Goal: Register for event/course

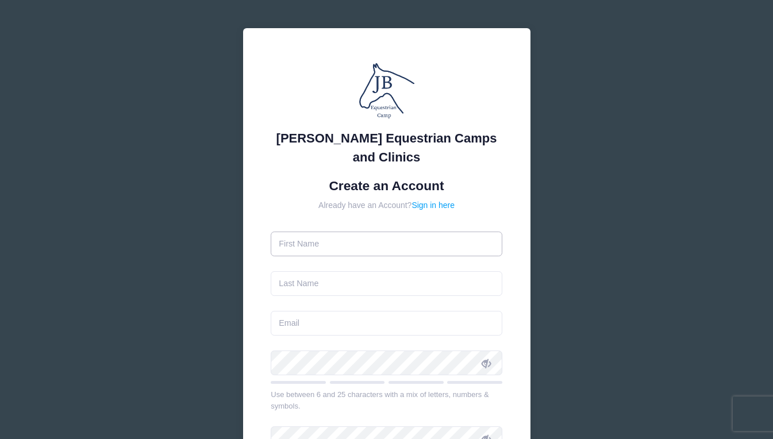
click at [338, 244] on input "text" at bounding box center [387, 244] width 232 height 25
type input "[PERSON_NAME]"
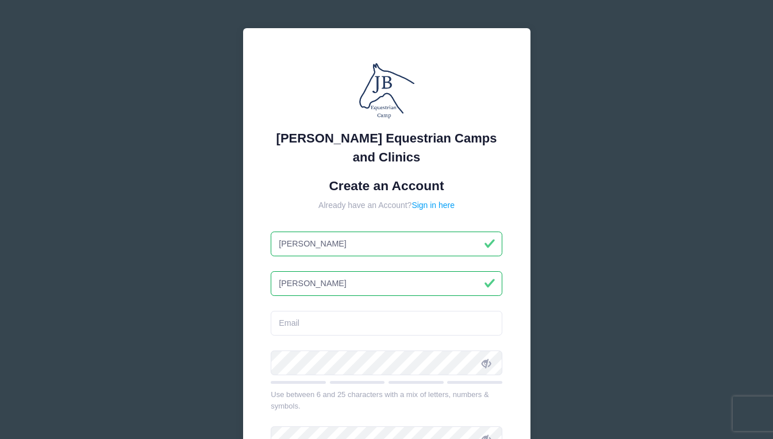
type input "[PERSON_NAME]"
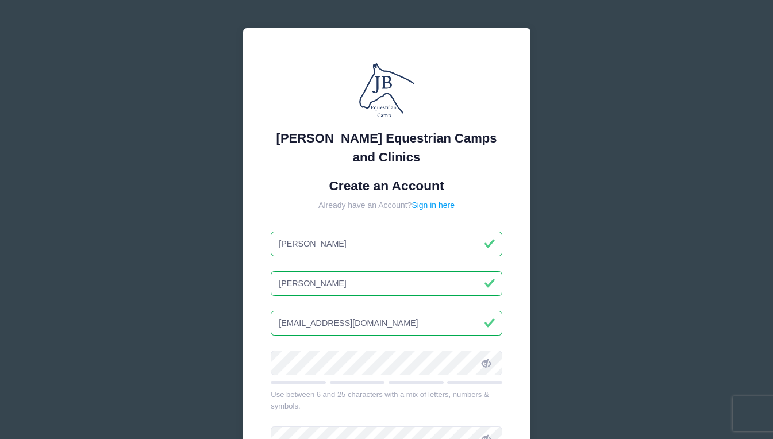
type input "[EMAIL_ADDRESS][DOMAIN_NAME]"
click at [488, 368] on icon at bounding box center [486, 363] width 9 height 9
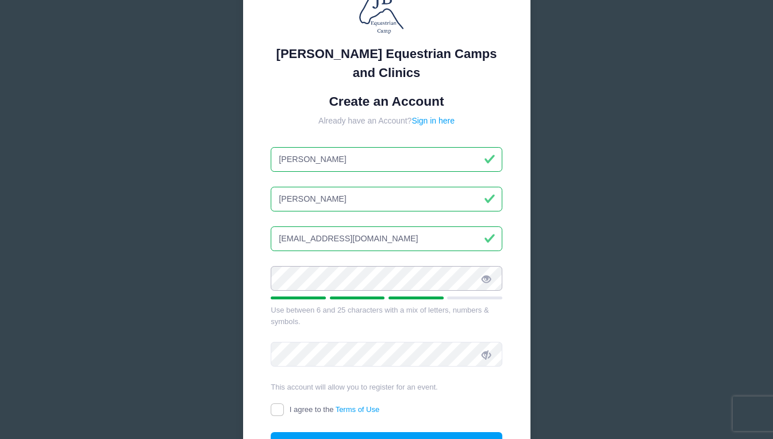
scroll to position [92, 0]
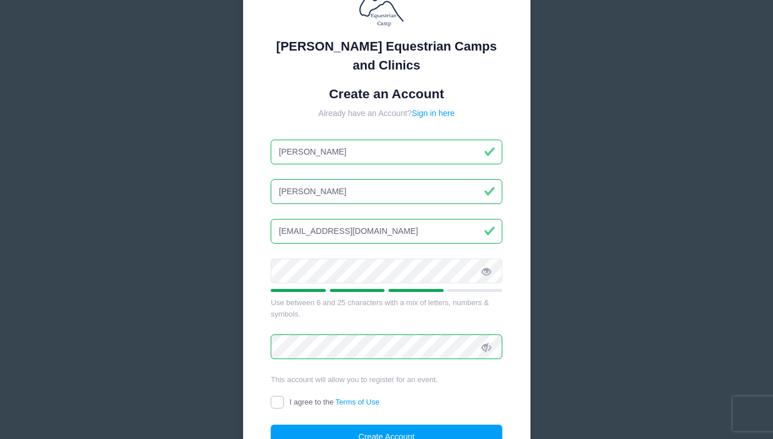
click at [282, 398] on input "I agree to the Terms of Use" at bounding box center [277, 402] width 13 height 13
checkbox input "true"
click at [333, 427] on button "Create Account" at bounding box center [387, 437] width 232 height 25
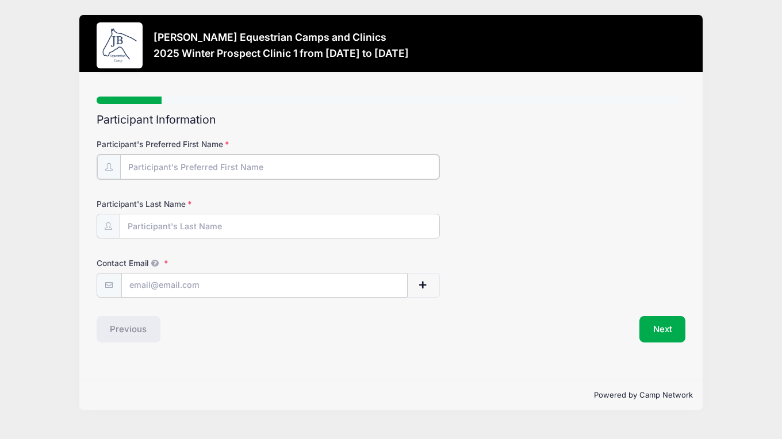
click at [235, 171] on input "Participant's Preferred First Name" at bounding box center [280, 167] width 320 height 25
type input "[PERSON_NAME]"
click at [132, 232] on input "Participant's Last Name" at bounding box center [280, 225] width 320 height 25
type input "[PERSON_NAME]"
click at [348, 290] on input "Contact Email" at bounding box center [264, 284] width 285 height 25
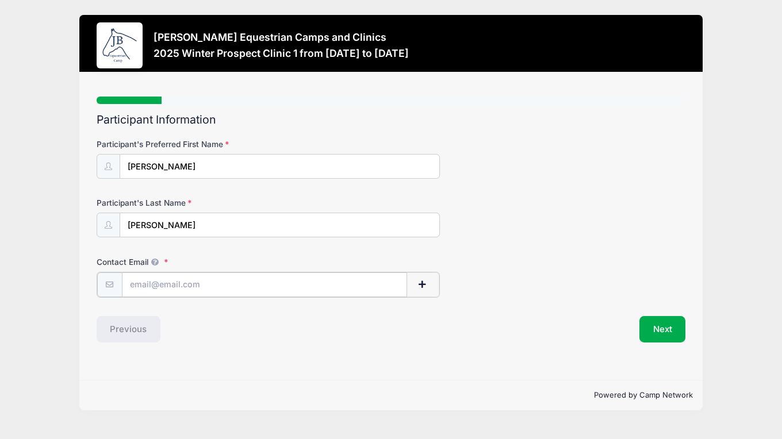
type input "[EMAIL_ADDRESS][DOMAIN_NAME]"
click at [667, 330] on button "Next" at bounding box center [662, 328] width 47 height 26
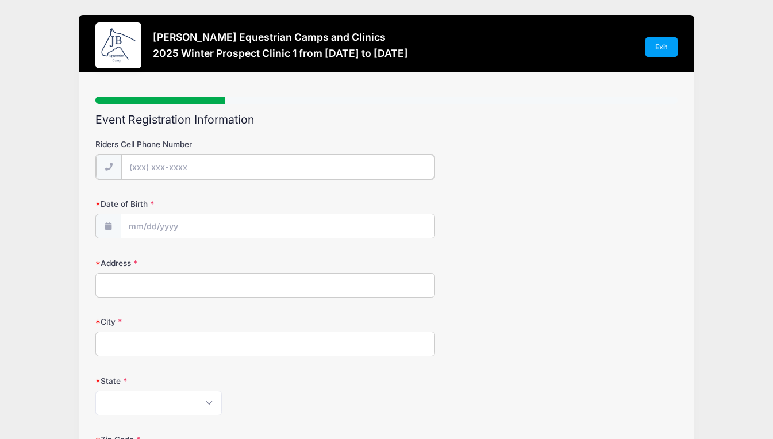
click at [286, 165] on input "Riders Cell Phone Number" at bounding box center [277, 167] width 313 height 25
type input "[PHONE_NUMBER]"
click at [259, 218] on input "Date of Birth" at bounding box center [277, 225] width 313 height 25
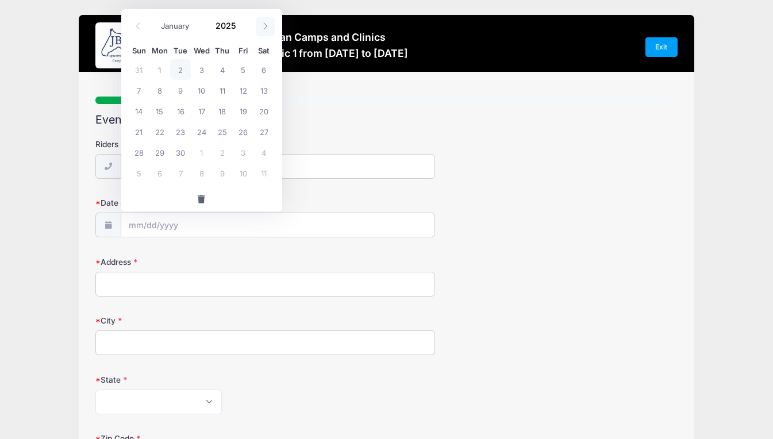
click at [263, 26] on icon at bounding box center [264, 25] width 7 height 7
click at [267, 30] on span at bounding box center [265, 27] width 19 height 20
select select "11"
click at [267, 30] on span at bounding box center [265, 27] width 19 height 20
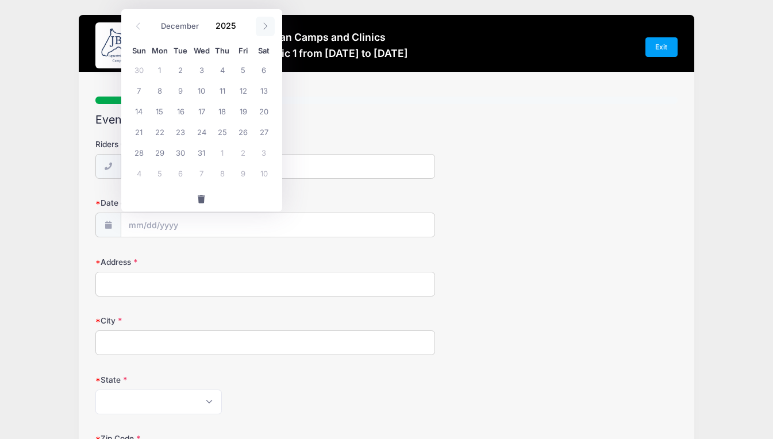
type input "2026"
select select "0"
click at [241, 22] on span at bounding box center [244, 21] width 8 height 9
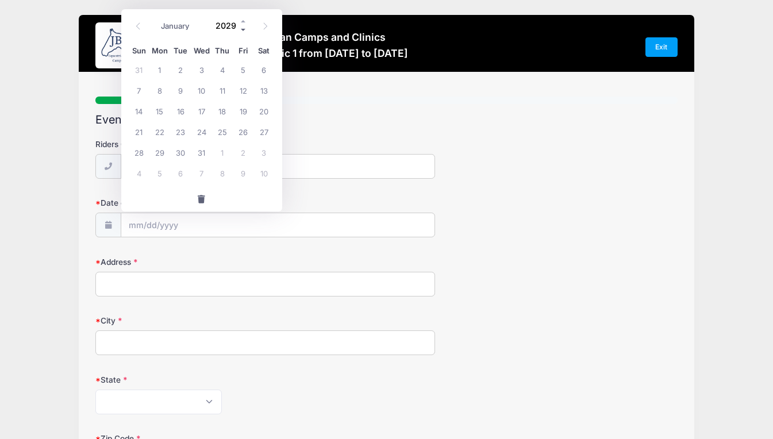
click at [242, 29] on span at bounding box center [244, 30] width 8 height 9
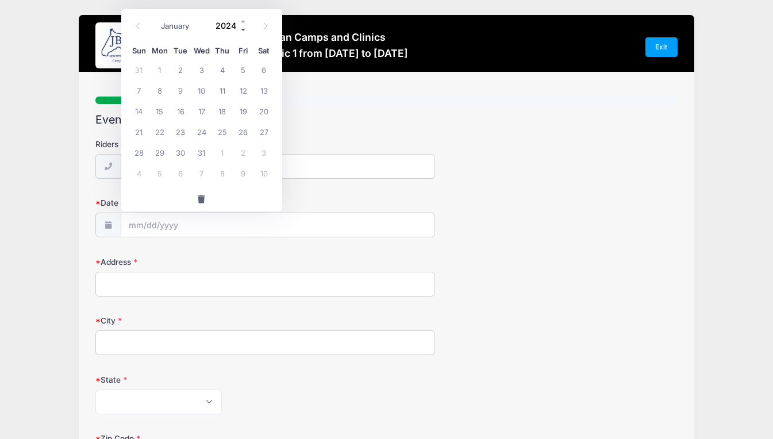
click at [242, 29] on span at bounding box center [244, 30] width 8 height 9
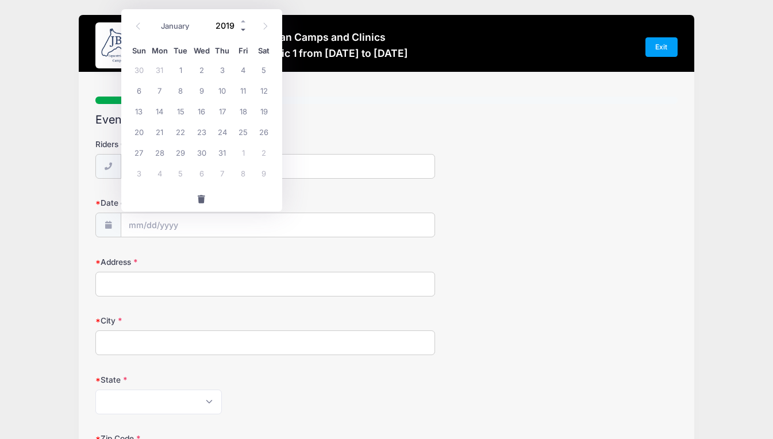
click at [242, 29] on span at bounding box center [244, 30] width 8 height 9
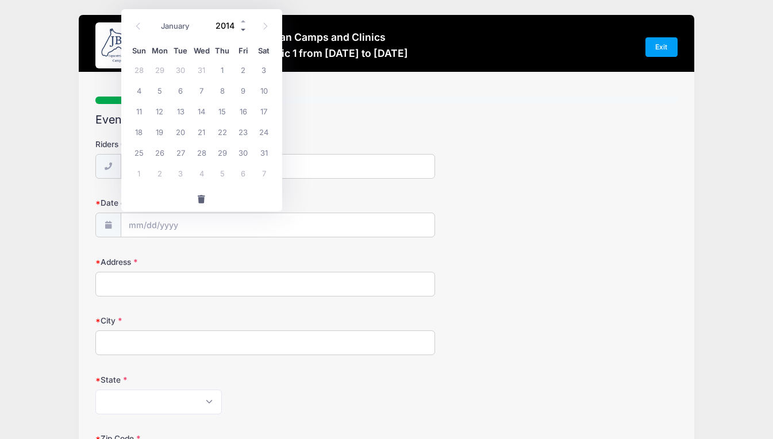
click at [242, 29] on span at bounding box center [244, 30] width 8 height 9
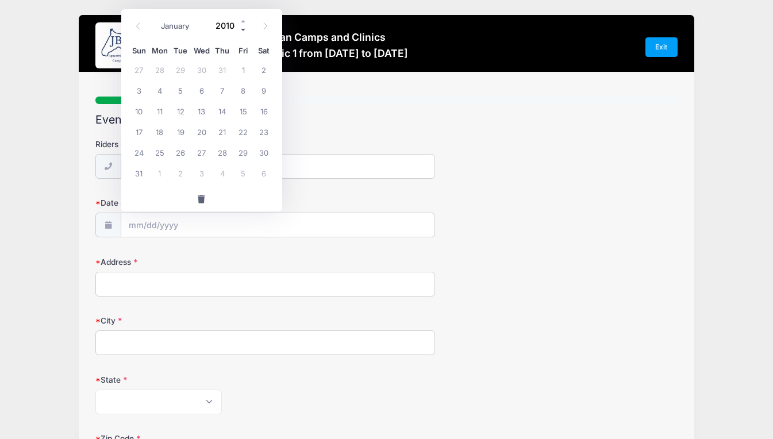
type input "2009"
click at [261, 25] on icon at bounding box center [264, 25] width 7 height 7
select select "2"
click at [202, 136] on span "25" at bounding box center [201, 131] width 21 height 21
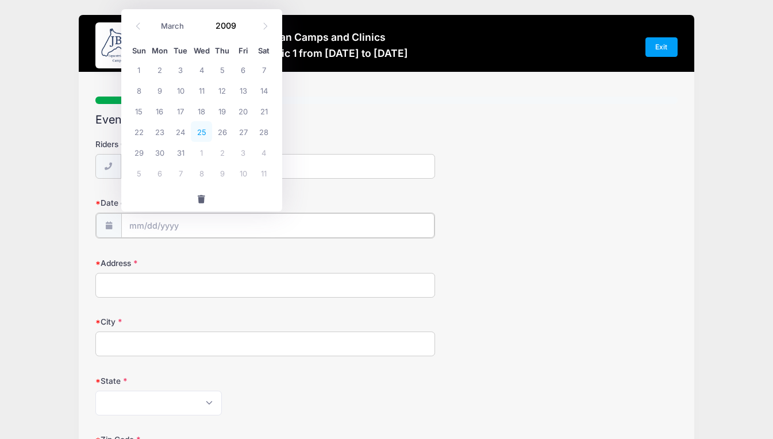
type input "[DATE]"
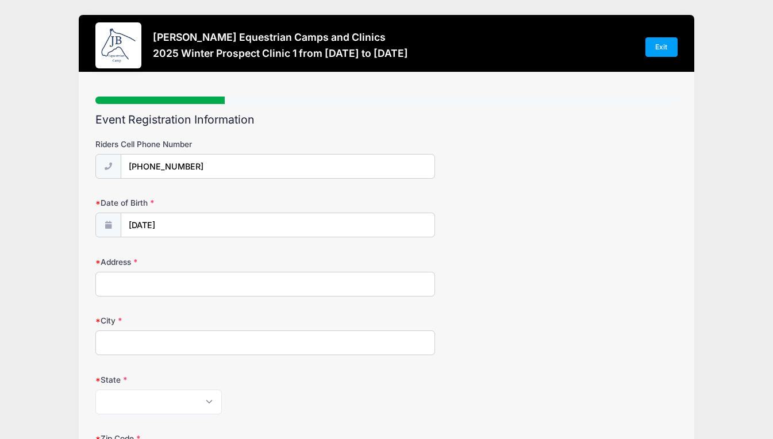
click at [260, 282] on input "Address" at bounding box center [265, 284] width 340 height 25
type input "[STREET_ADDRESS]"
click at [198, 337] on input "City" at bounding box center [265, 342] width 340 height 25
type input "ellicott city"
select select "MD"
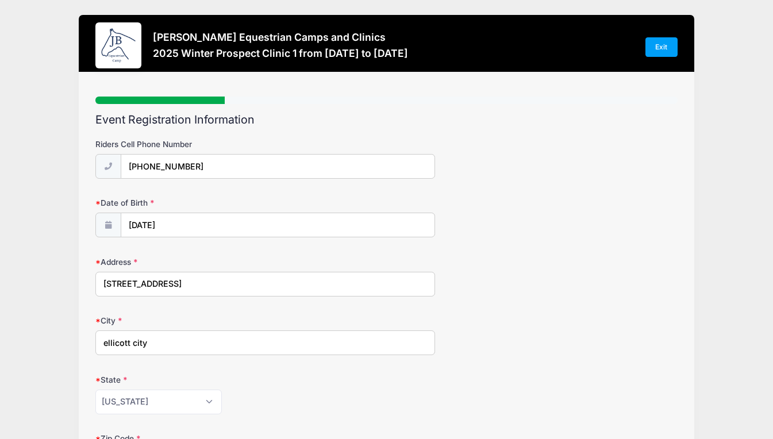
scroll to position [241, 0]
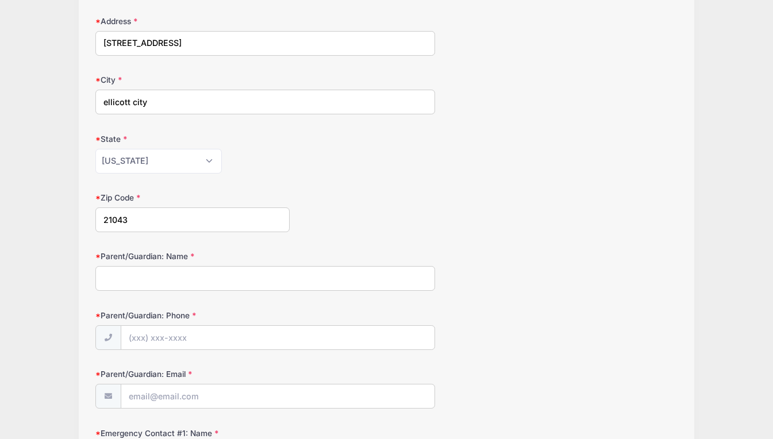
type input "21043"
click at [152, 280] on input "Parent/Guardian: Name" at bounding box center [265, 278] width 340 height 25
type input "[PERSON_NAME]"
click at [163, 336] on input "Parent/Guardian: Phone" at bounding box center [277, 338] width 313 height 25
type input "[PHONE_NUMBER]"
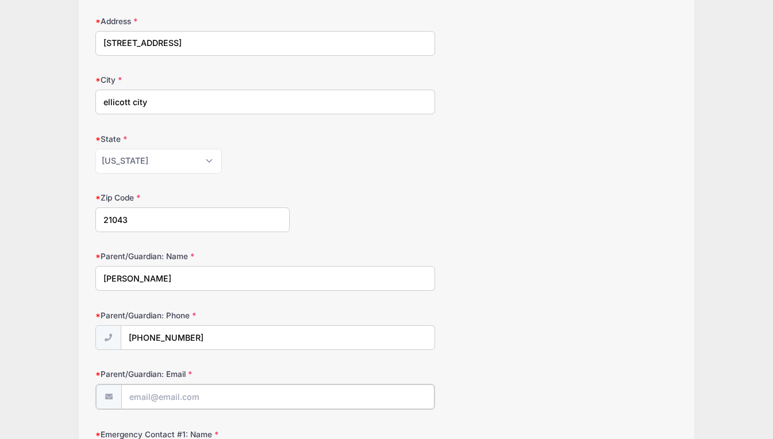
click at [160, 399] on input "Parent/Guardian: Email" at bounding box center [277, 396] width 313 height 25
type input "[PERSON_NAME][EMAIL_ADDRESS][DOMAIN_NAME]"
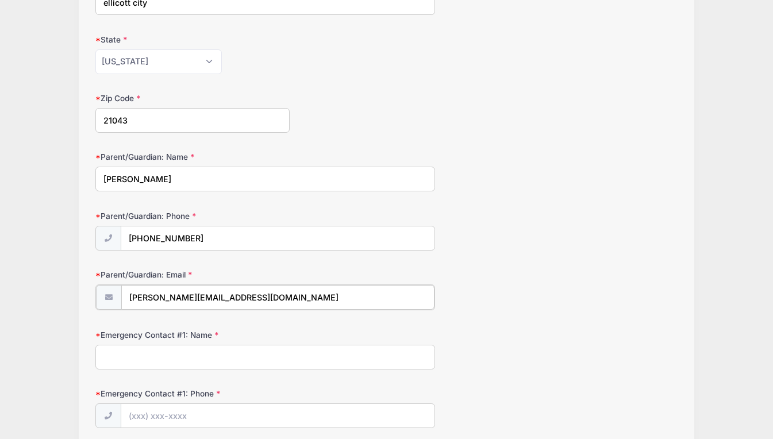
scroll to position [432, 0]
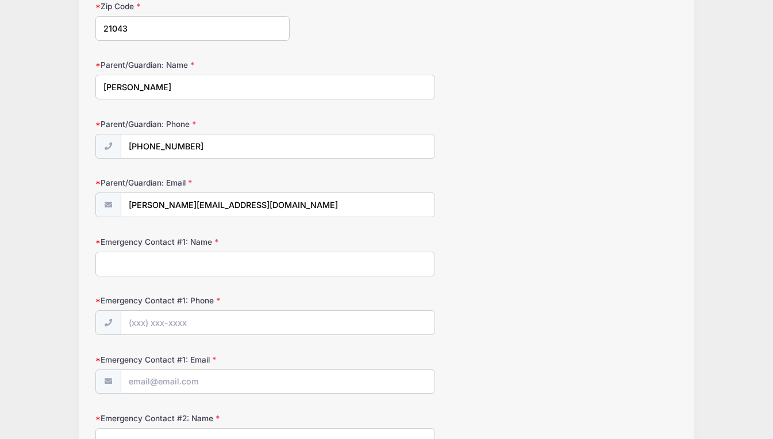
click at [149, 267] on input "Emergency Contact #1: Name" at bounding box center [265, 264] width 340 height 25
type input "[PERSON_NAME]"
type input "[PHONE_NUMBER]"
click at [169, 385] on input "Emergency Contact #1: Email" at bounding box center [277, 382] width 313 height 25
type input "[EMAIL_ADDRESS][DOMAIN_NAME]"
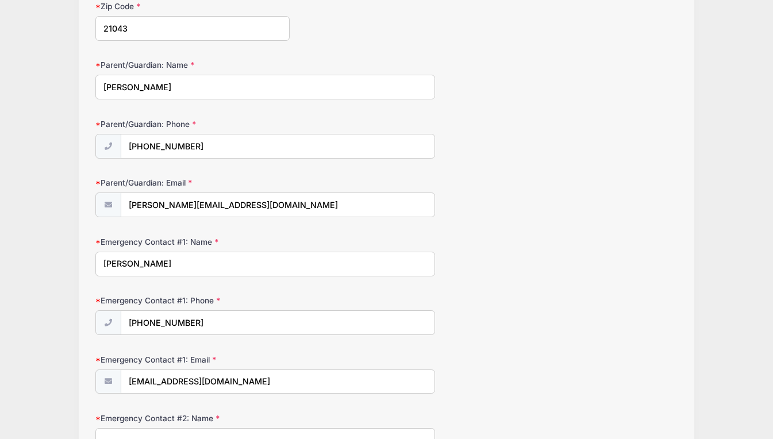
click at [152, 436] on input "Emergency Contact #2: Name" at bounding box center [265, 440] width 340 height 25
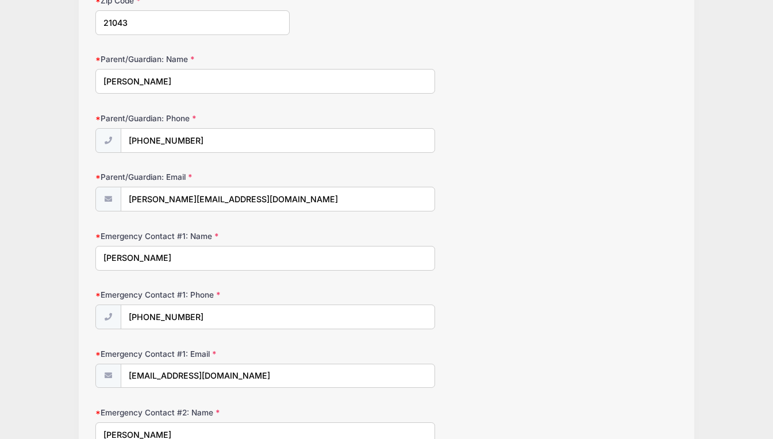
type input "[PERSON_NAME]"
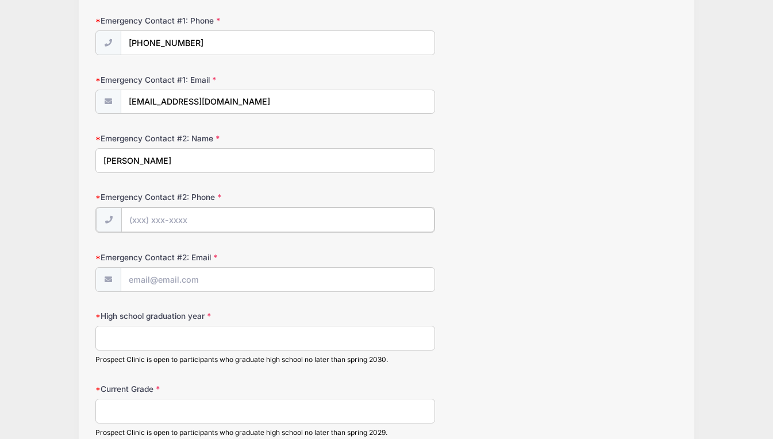
click at [202, 222] on input "Emergency Contact #2: Phone" at bounding box center [277, 219] width 313 height 25
type input "[PHONE_NUMBER]"
click at [206, 278] on input "Emergency Contact #2: Email" at bounding box center [277, 279] width 313 height 25
type input "[PERSON_NAME][EMAIL_ADDRESS][DOMAIN_NAME]"
click at [196, 340] on input "High school graduation year" at bounding box center [265, 337] width 340 height 25
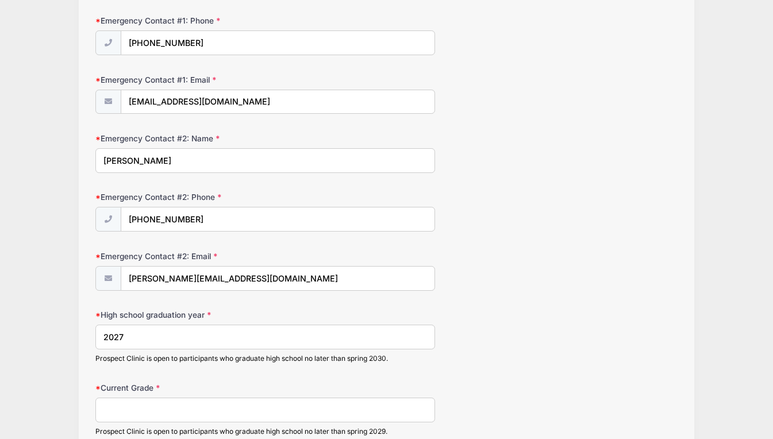
type input "2027"
click at [179, 406] on input "Current Grade" at bounding box center [265, 410] width 340 height 25
type input "11"
click at [573, 337] on div "High school graduation year [DATE] Prospect Clinic is open to participants who …" at bounding box center [386, 336] width 582 height 54
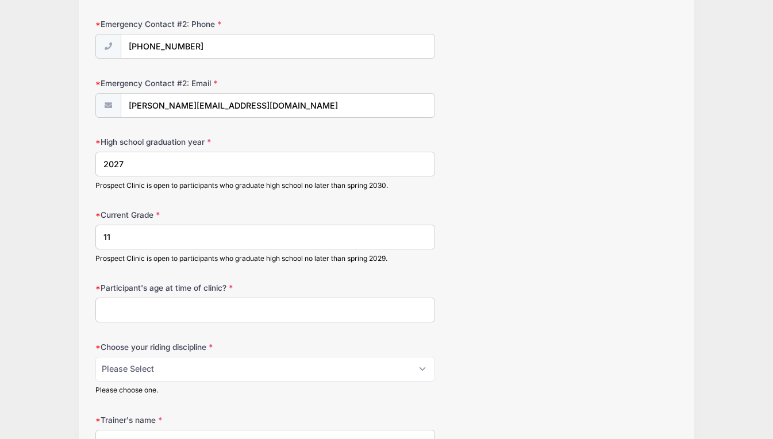
scroll to position [896, 0]
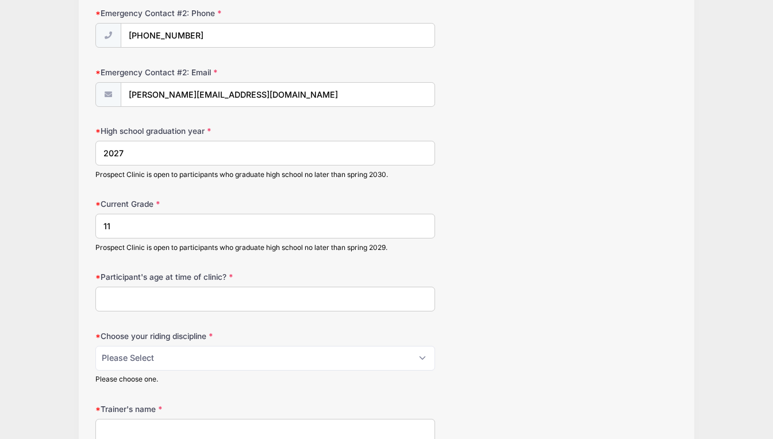
click at [289, 288] on input "Participant's age at time of clinic?" at bounding box center [265, 299] width 340 height 25
type input "16"
click at [220, 356] on select "Please Select jumping seat western reining western horsemanship" at bounding box center [265, 358] width 340 height 25
select select "jumping seat"
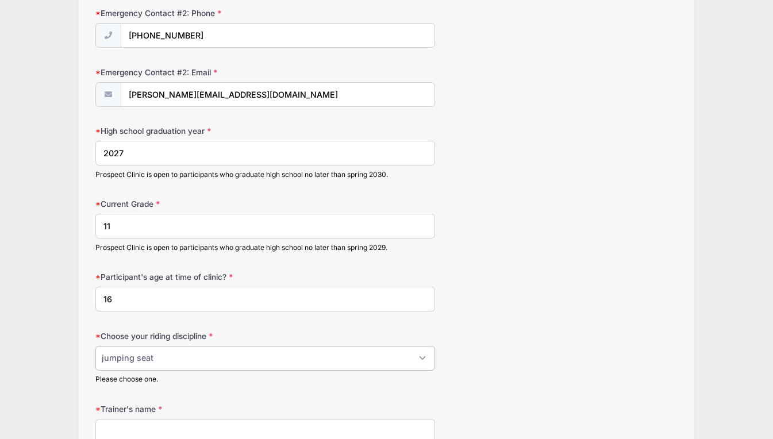
click at [95, 346] on select "Please Select jumping seat western reining western horsemanship" at bounding box center [265, 358] width 340 height 25
click at [235, 428] on input "Trainer's name" at bounding box center [265, 431] width 340 height 25
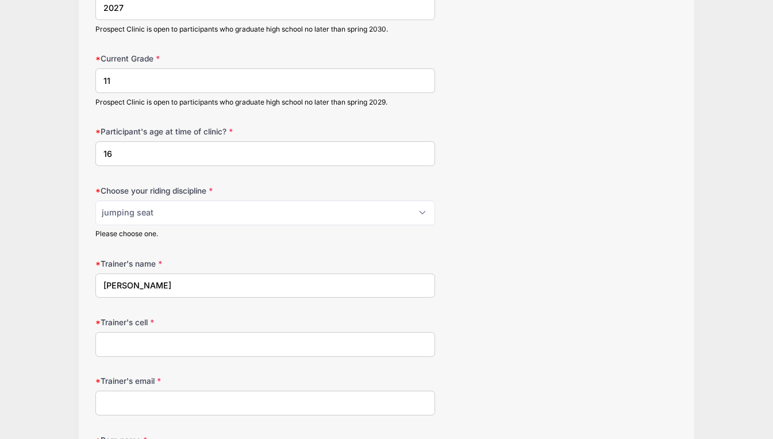
scroll to position [1064, 0]
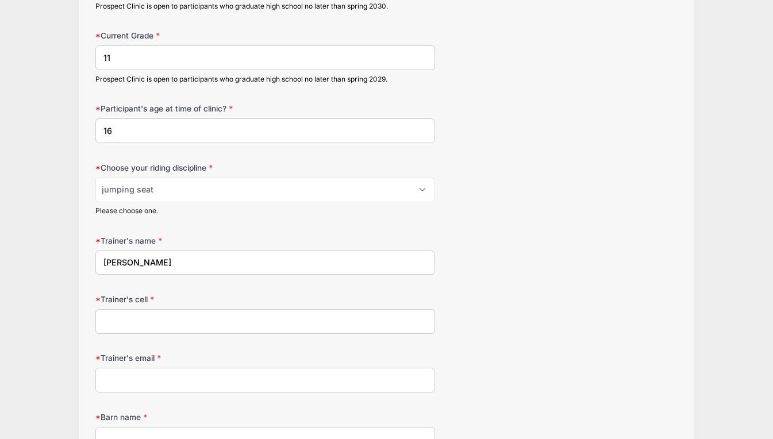
click at [207, 323] on input "Trainer's cell" at bounding box center [265, 321] width 340 height 25
click at [107, 263] on input "[PERSON_NAME]" at bounding box center [265, 263] width 340 height 25
type input "[PERSON_NAME]"
click at [155, 321] on input "Trainer's cell" at bounding box center [265, 321] width 340 height 25
type input "4432867196"
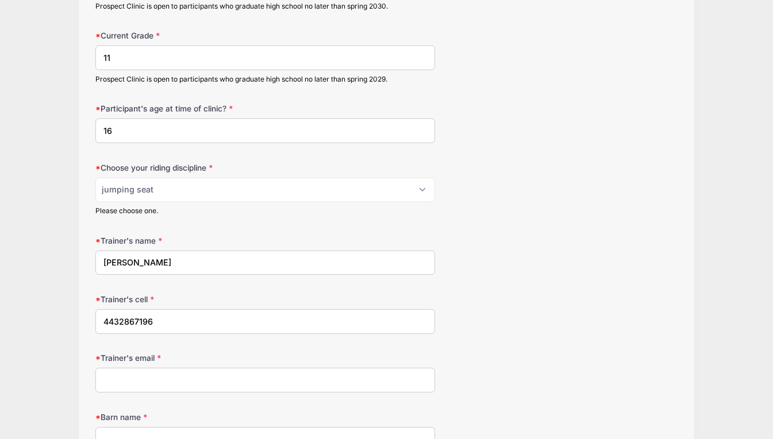
click at [137, 385] on input "Trainer's email" at bounding box center [265, 380] width 340 height 25
type input "[EMAIL_ADDRESS][DOMAIN_NAME]"
click at [127, 436] on input "Barn name" at bounding box center [265, 439] width 340 height 25
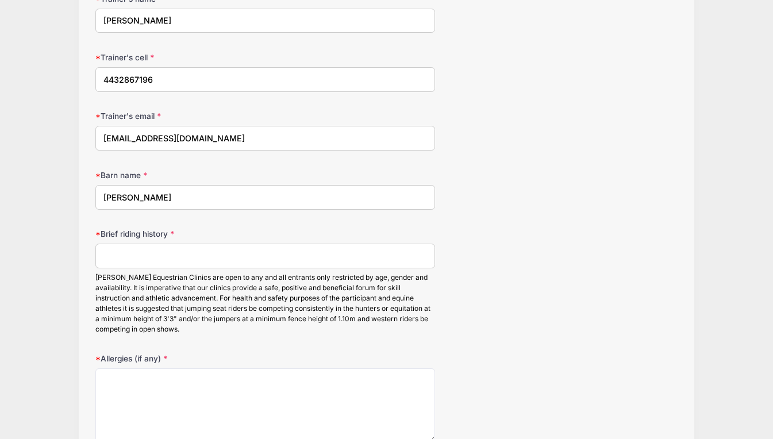
scroll to position [1322, 0]
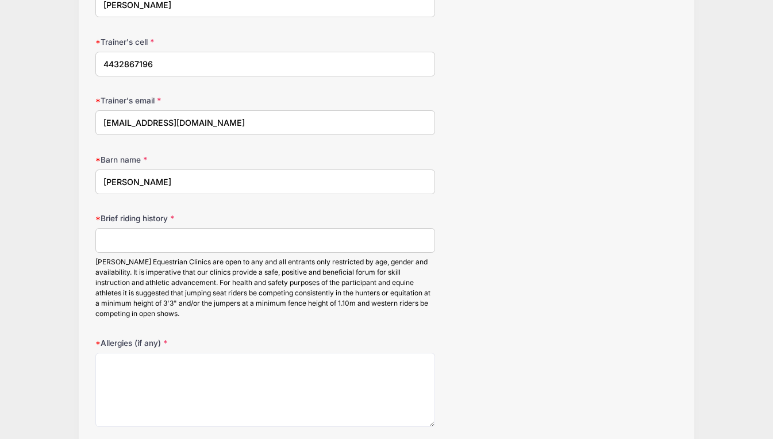
type input "[PERSON_NAME]"
click at [172, 244] on input "Brief riding history" at bounding box center [265, 240] width 340 height 25
paste input "Riding has been a massive part of my life. I specialize in the Hunter/Jumper di…"
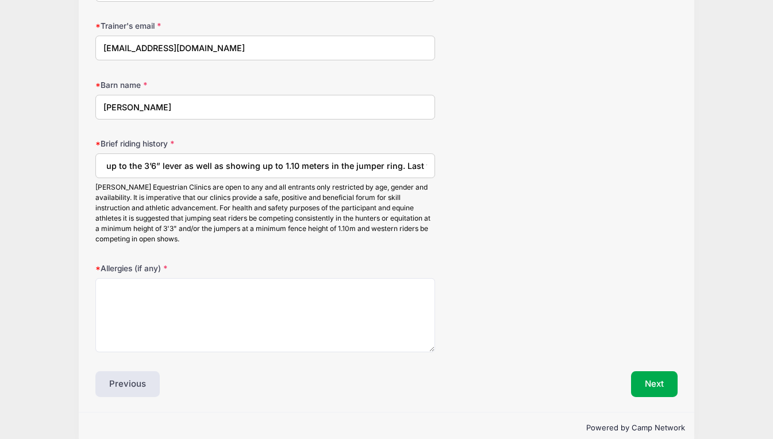
scroll to position [1414, 0]
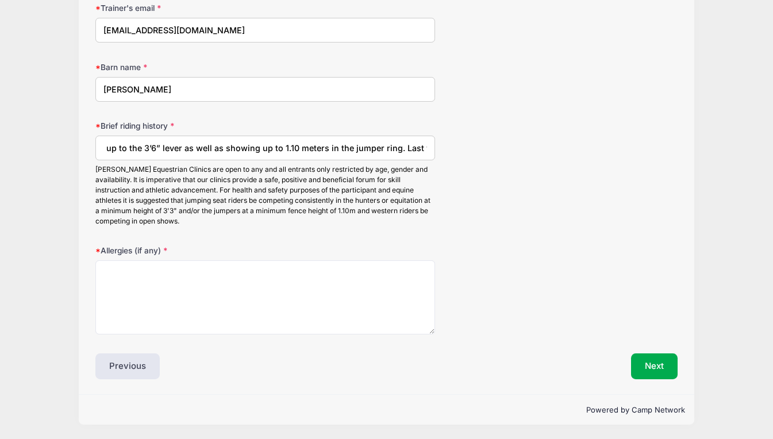
type input "Riding has been a massive part of my life. I specialize in the Hunter/Jumper di…"
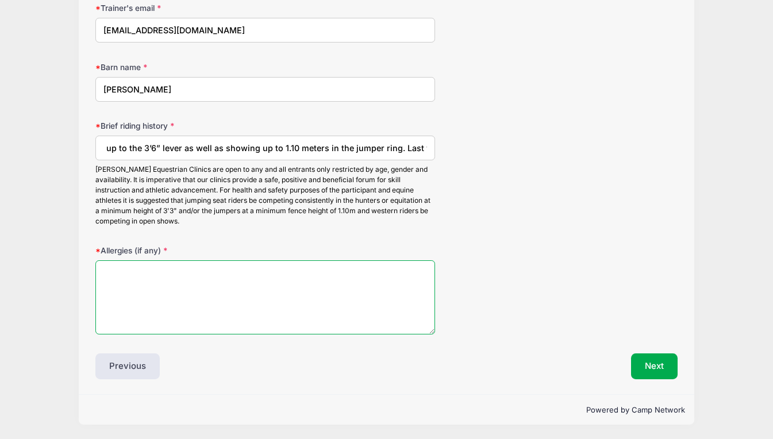
click at [172, 286] on textarea "Allergies (if any)" at bounding box center [265, 297] width 340 height 74
type textarea "no"
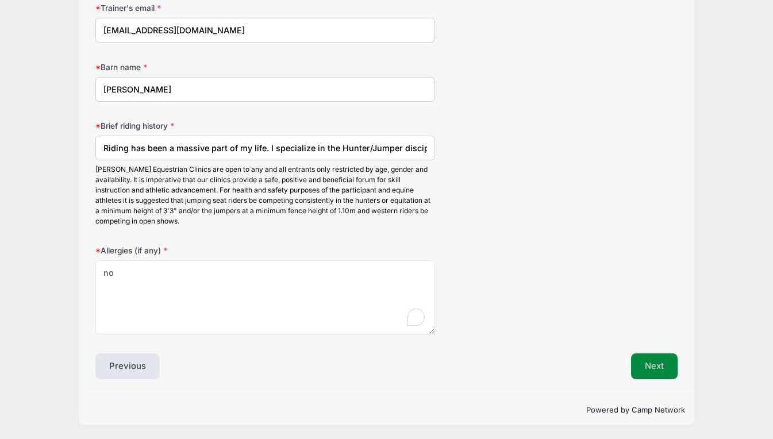
click at [655, 363] on button "Next" at bounding box center [654, 366] width 47 height 26
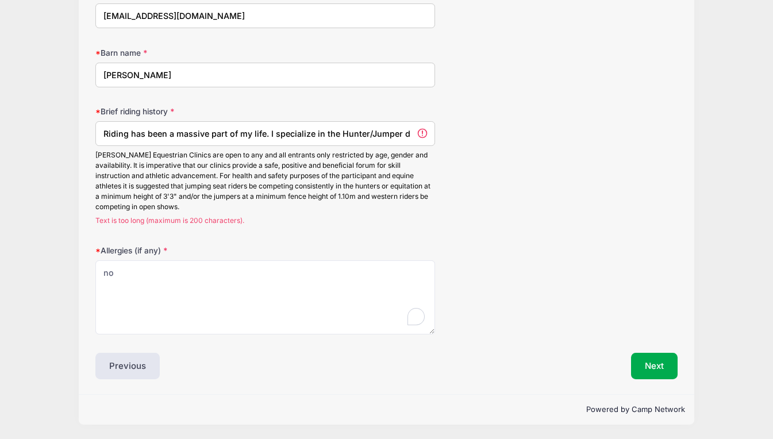
drag, startPoint x: 267, startPoint y: 134, endPoint x: 87, endPoint y: 91, distance: 184.3
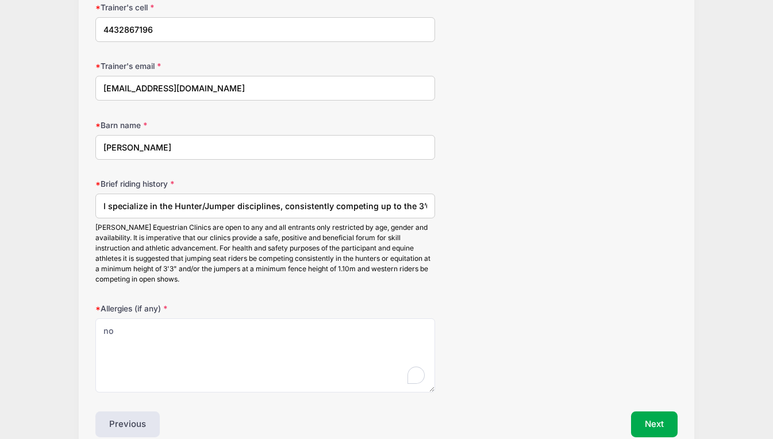
scroll to position [1357, 0]
type input "I specialize in the Hunter/Jumper disciplines, consistently competing up to the…"
click at [661, 419] on button "Next" at bounding box center [654, 424] width 47 height 26
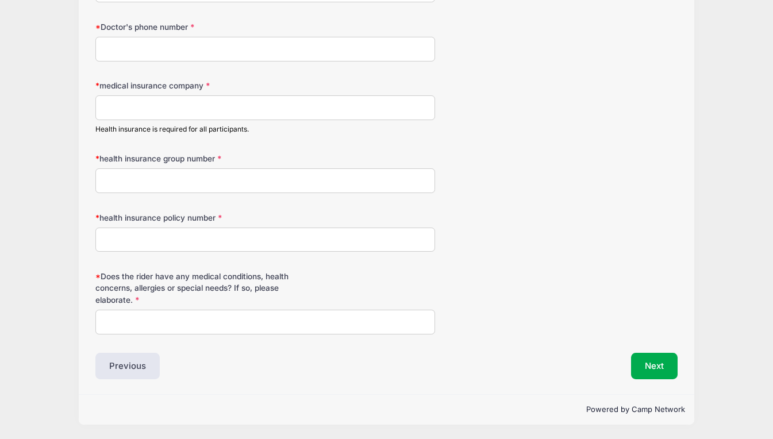
scroll to position [0, 0]
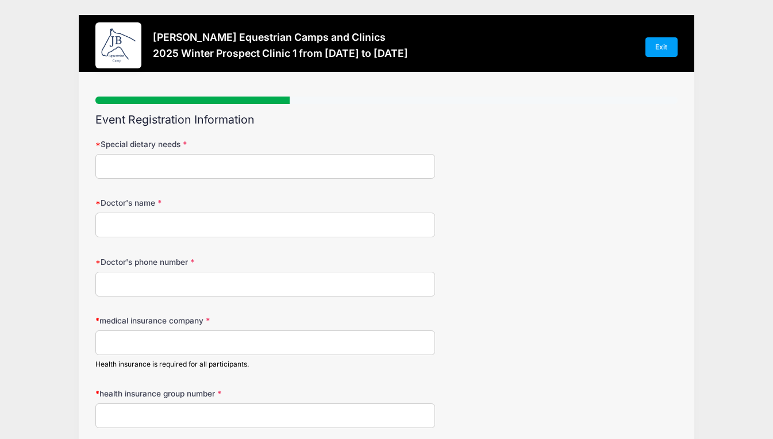
click at [209, 165] on input "Special dietary needs" at bounding box center [265, 166] width 340 height 25
type input "no"
click at [149, 344] on input "medical insurance company" at bounding box center [265, 342] width 340 height 25
click at [176, 342] on input "United Health" at bounding box center [265, 342] width 340 height 25
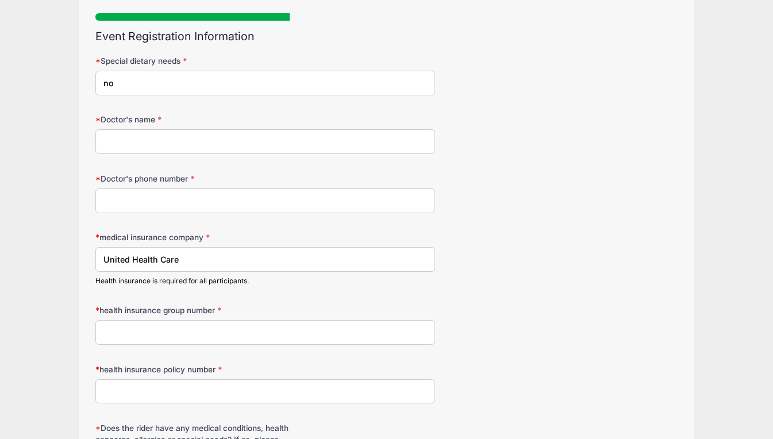
scroll to position [57, 0]
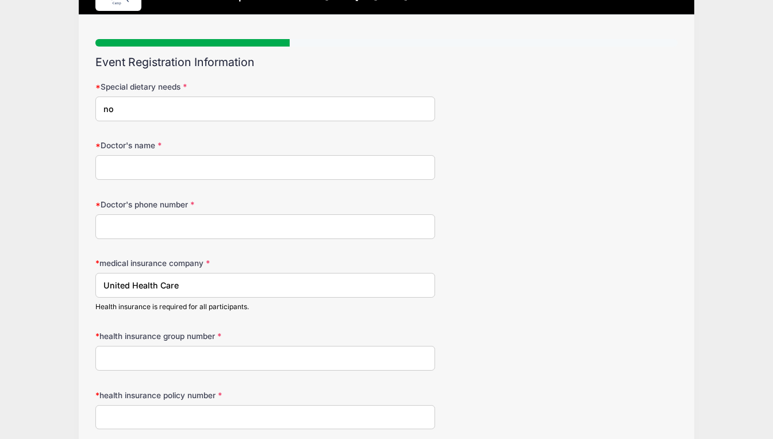
type input "United Health Care"
click at [168, 355] on input "health insurance group number" at bounding box center [265, 358] width 340 height 25
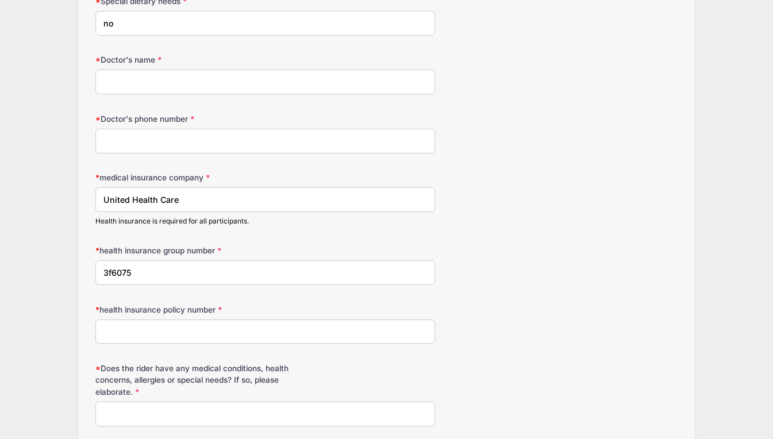
scroll to position [230, 0]
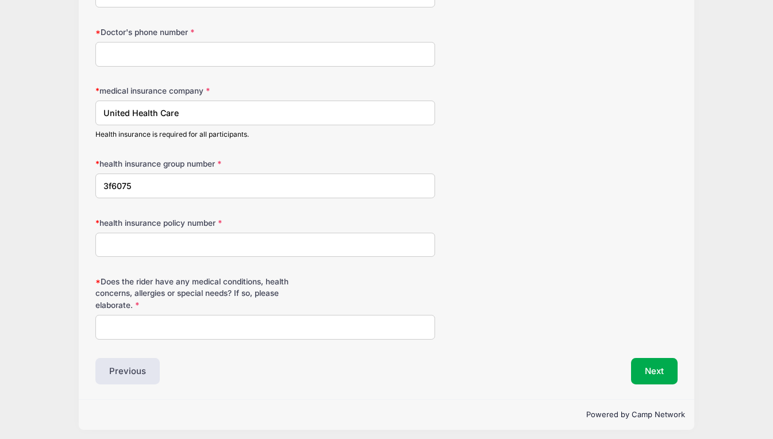
type input "3f6075"
click at [199, 245] on input "health insurance policy number" at bounding box center [265, 245] width 340 height 25
type input "9118772604"
click at [236, 325] on input "Does the rider have any medical conditions, health concerns, allergies or speci…" at bounding box center [265, 327] width 340 height 25
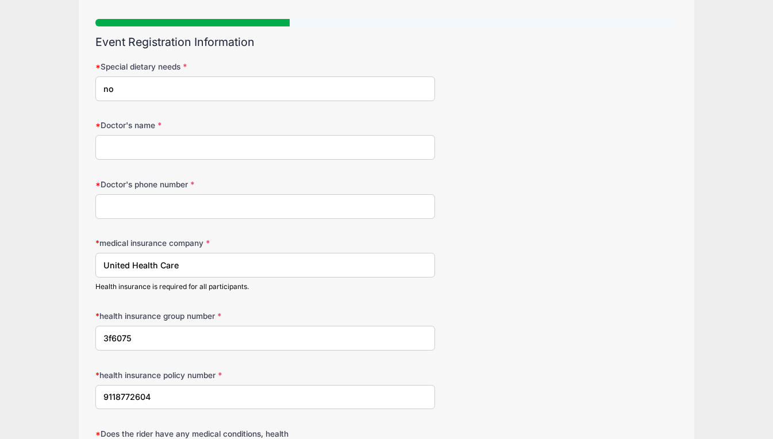
scroll to position [57, 0]
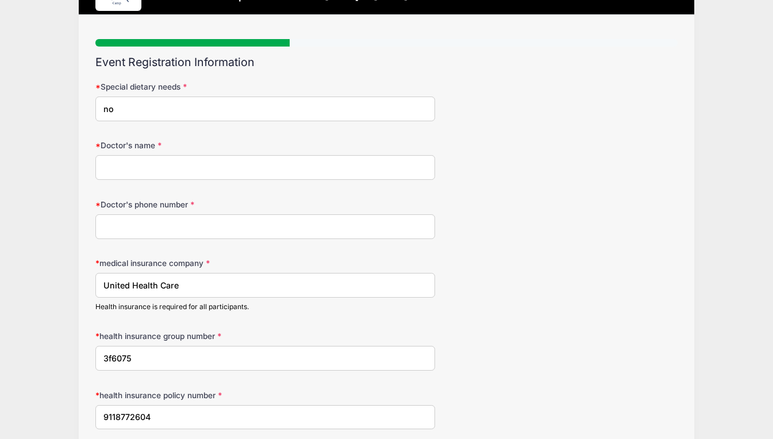
type input "no"
click at [206, 164] on input "Doctor's name" at bounding box center [265, 167] width 340 height 25
click at [187, 218] on input "Doctor's phone number" at bounding box center [265, 226] width 340 height 25
click at [209, 165] on input "Doctor's name" at bounding box center [265, 167] width 340 height 25
click at [175, 171] on input "[GEOGRAPHIC_DATA]" at bounding box center [265, 167] width 340 height 25
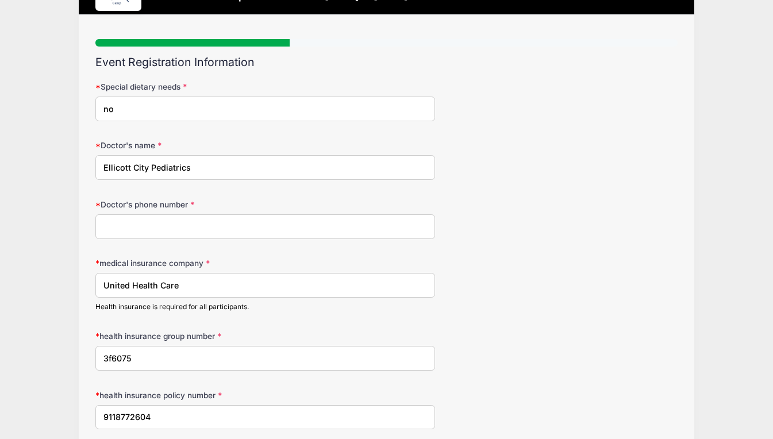
type input "Ellicott City Pediatrics"
click at [173, 225] on input "Doctor's phone number" at bounding box center [265, 226] width 340 height 25
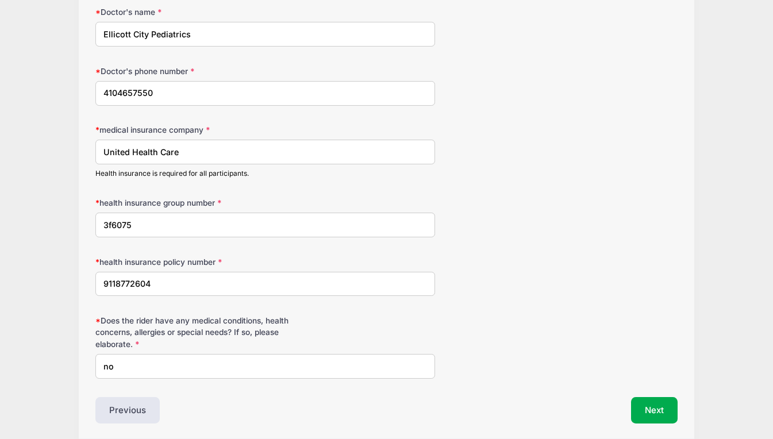
scroll to position [235, 0]
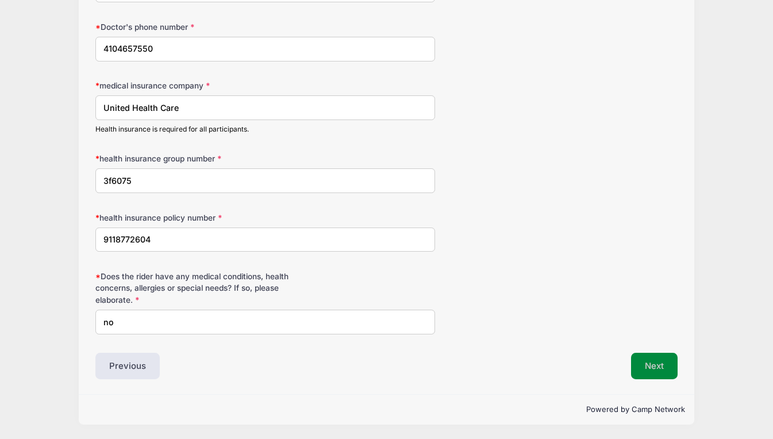
type input "4104657550"
click at [653, 364] on button "Next" at bounding box center [654, 366] width 47 height 26
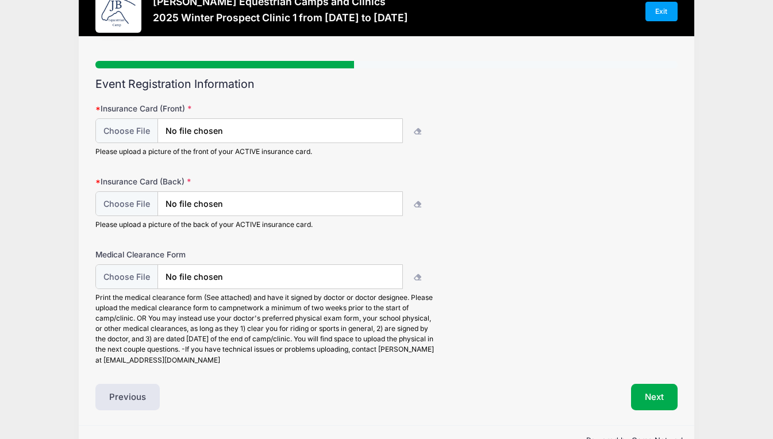
scroll to position [67, 0]
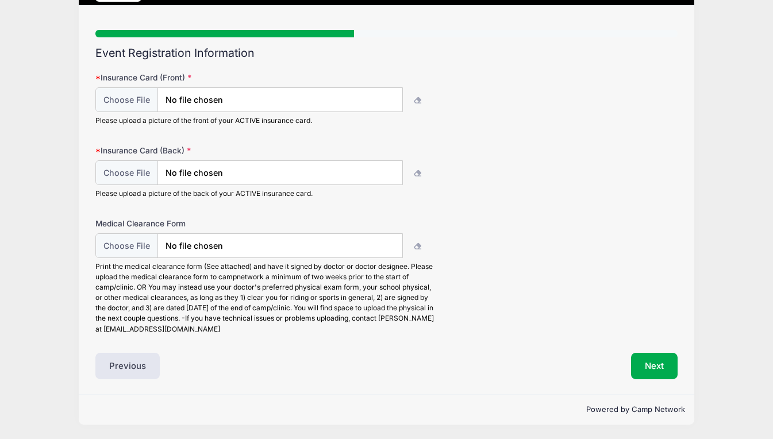
click at [283, 400] on div "Powered by Camp Network" at bounding box center [386, 409] width 615 height 30
click at [273, 94] on input "file" at bounding box center [249, 100] width 306 height 25
type input "C:\fakepath\ins front.jpg"
click at [139, 175] on input "file" at bounding box center [249, 173] width 306 height 25
type input "C:\fakepath\ins back.jpg"
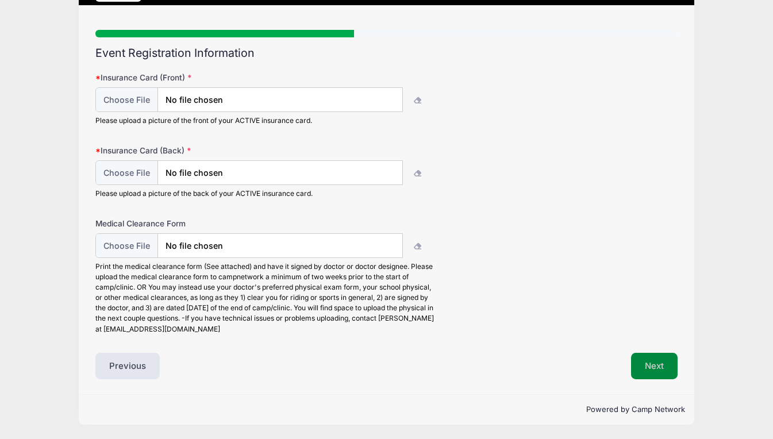
click at [653, 368] on button "Next" at bounding box center [654, 366] width 47 height 26
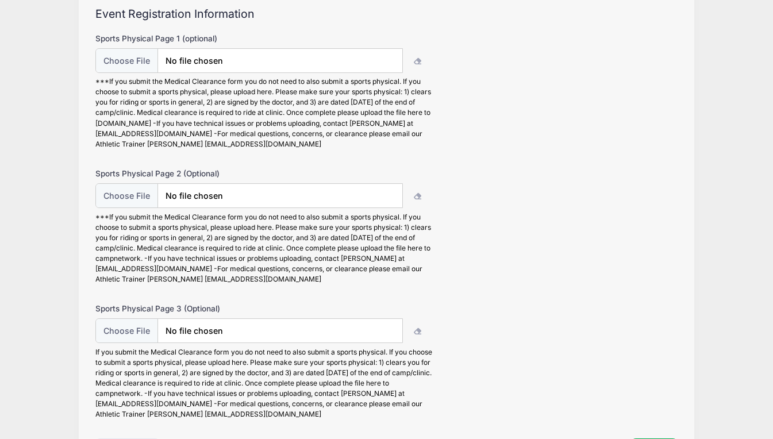
scroll to position [191, 0]
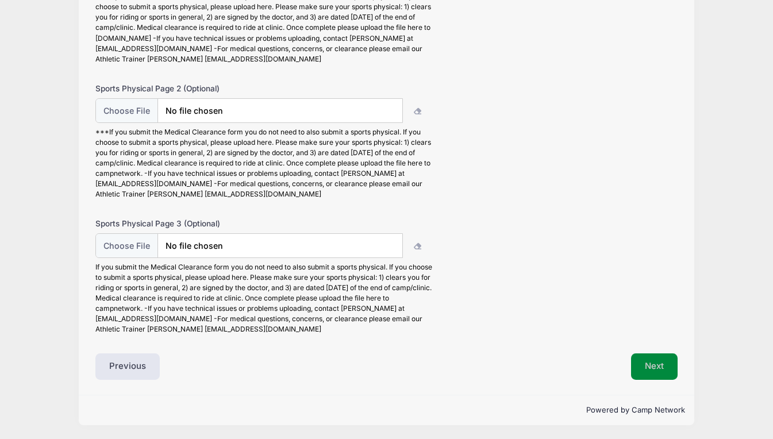
click at [647, 372] on button "Next" at bounding box center [654, 366] width 47 height 26
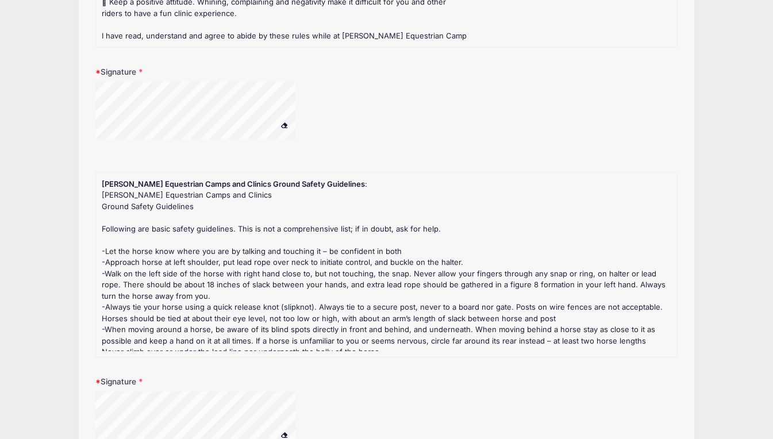
scroll to position [405, 0]
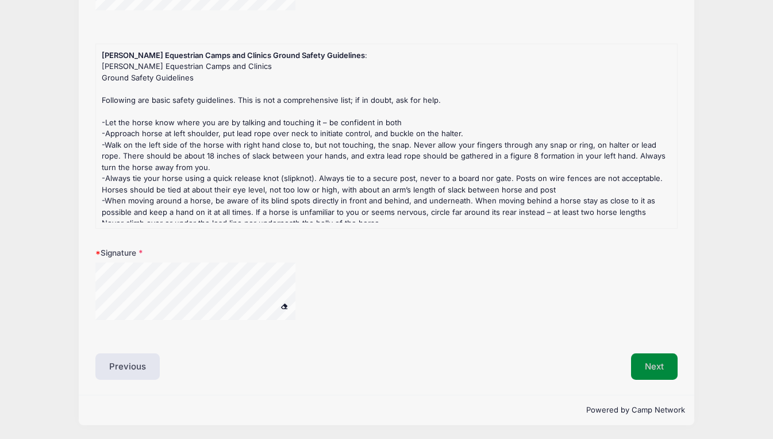
click at [656, 361] on button "Next" at bounding box center [654, 366] width 47 height 26
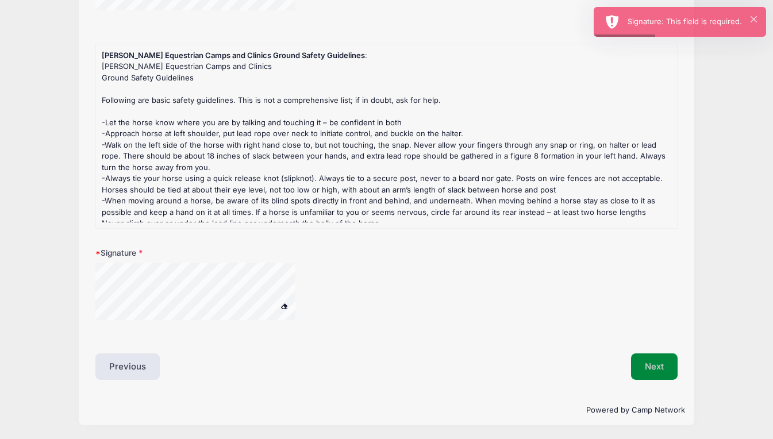
click at [645, 367] on button "Next" at bounding box center [654, 366] width 47 height 26
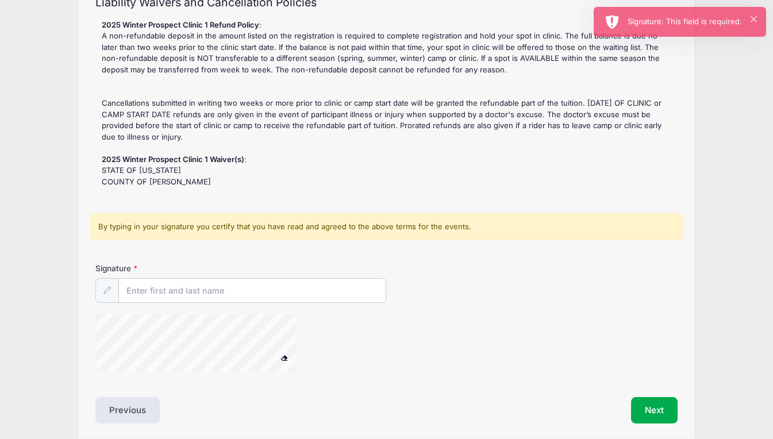
scroll to position [161, 0]
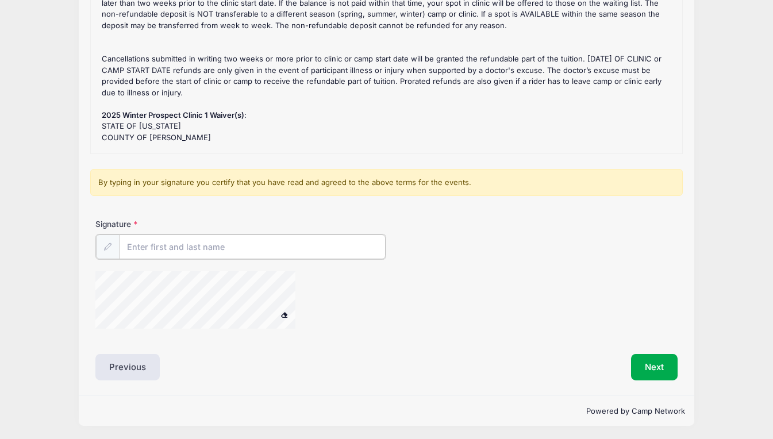
click at [213, 249] on input "Signature" at bounding box center [252, 246] width 267 height 25
type input "[PERSON_NAME]"
click at [649, 371] on button "Next" at bounding box center [654, 366] width 47 height 26
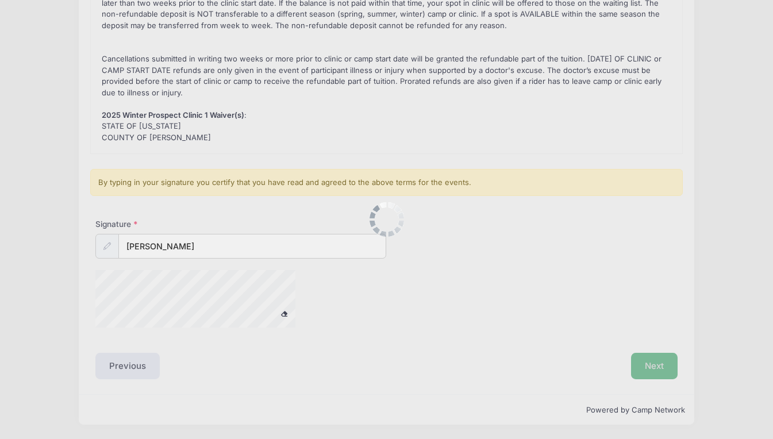
scroll to position [0, 0]
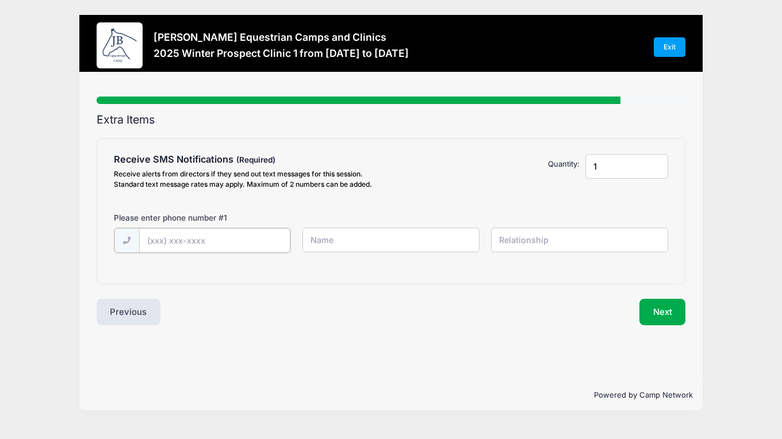
click at [259, 240] on input "text" at bounding box center [214, 240] width 151 height 25
type input "[PHONE_NUMBER]"
click at [325, 238] on input "text" at bounding box center [390, 240] width 177 height 25
type input "[PERSON_NAME]"
click at [563, 238] on input "text" at bounding box center [579, 240] width 177 height 25
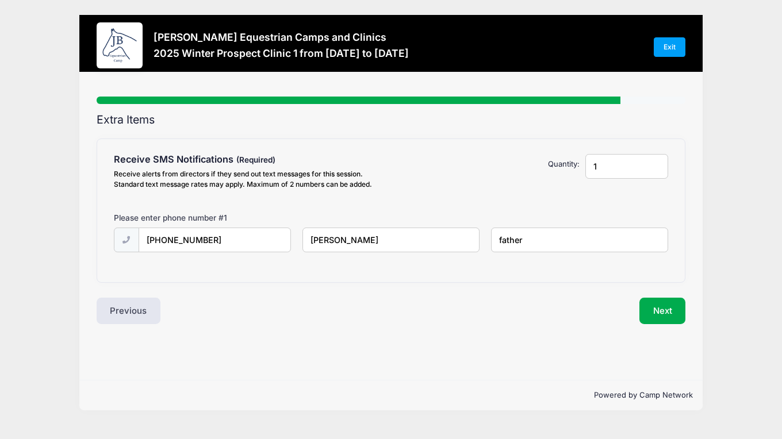
type input "father"
click at [621, 161] on input "1" at bounding box center [626, 166] width 83 height 25
type input "2"
click at [655, 164] on input "2" at bounding box center [626, 166] width 83 height 25
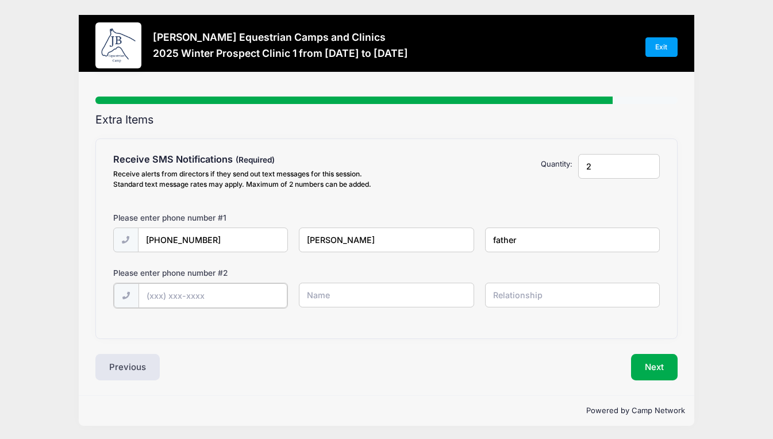
click at [190, 295] on input "text" at bounding box center [212, 295] width 149 height 25
type input "[PHONE_NUMBER]"
click at [313, 300] on input "text" at bounding box center [386, 295] width 175 height 25
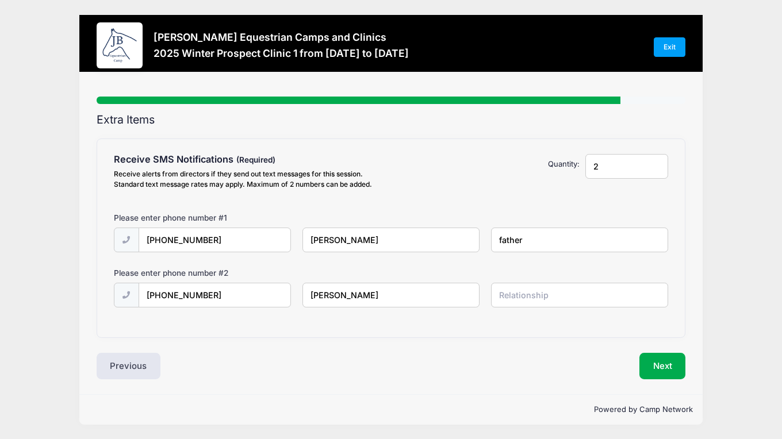
type input "[PERSON_NAME]"
type input "mother"
click at [655, 367] on button "Next" at bounding box center [662, 366] width 47 height 26
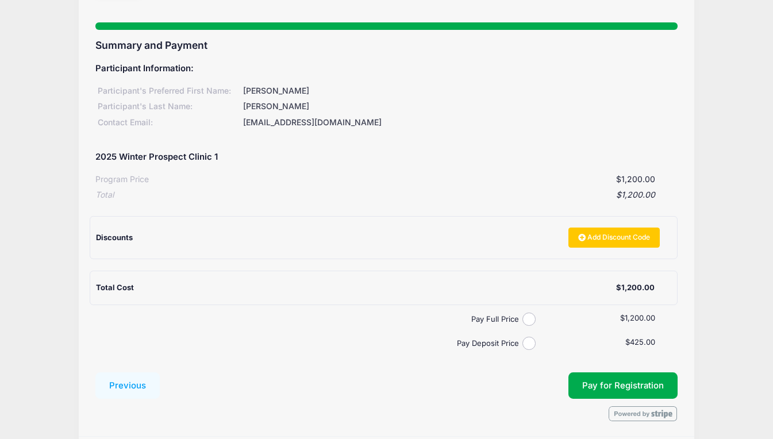
scroll to position [115, 0]
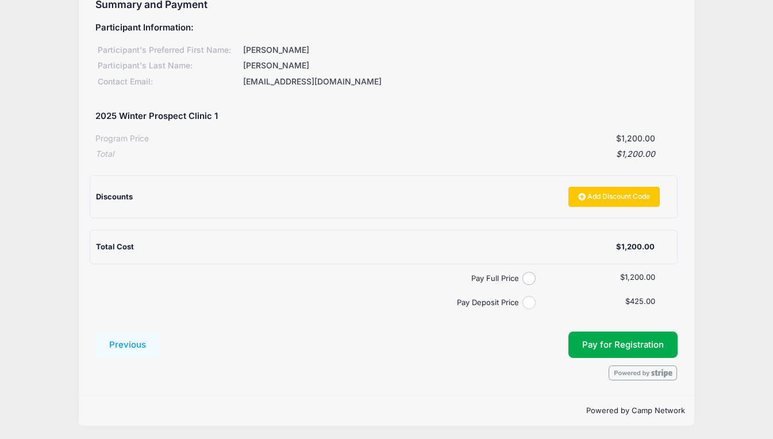
click at [527, 304] on input "Pay Deposit Price" at bounding box center [528, 302] width 13 height 13
radio input "true"
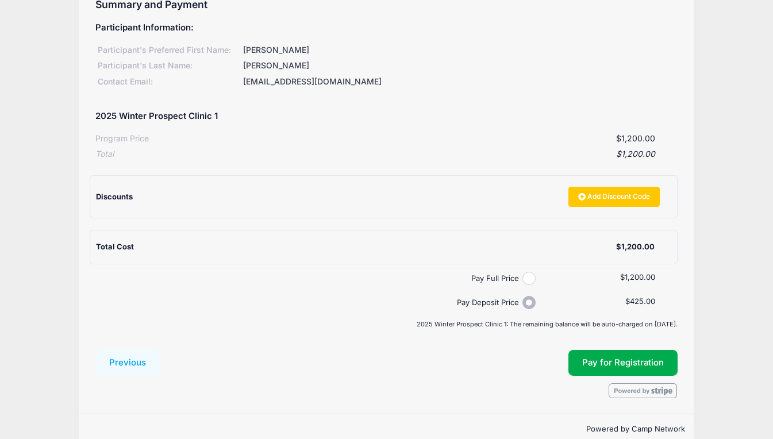
click at [528, 277] on input "Pay Full Price" at bounding box center [528, 278] width 13 height 13
radio input "true"
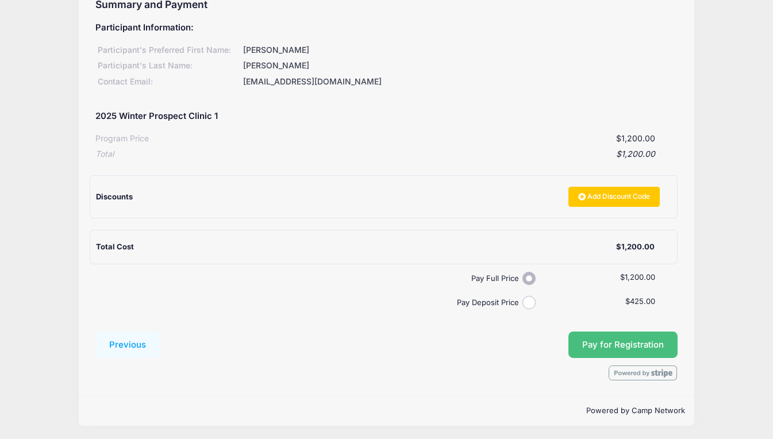
click at [581, 343] on button "Pay for Registration" at bounding box center [622, 345] width 109 height 26
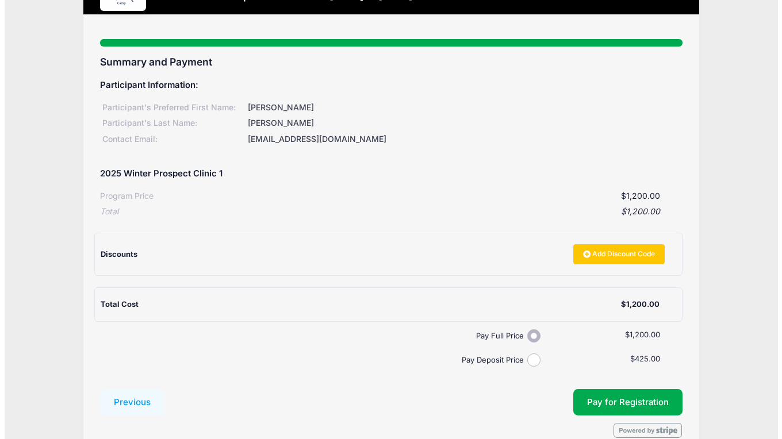
scroll to position [0, 0]
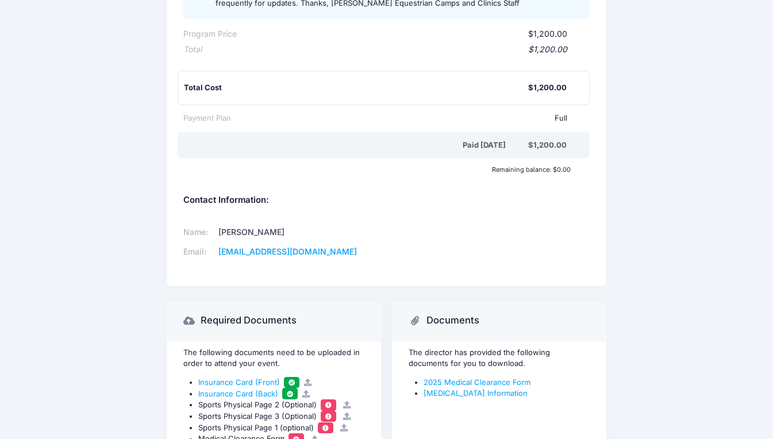
scroll to position [442, 0]
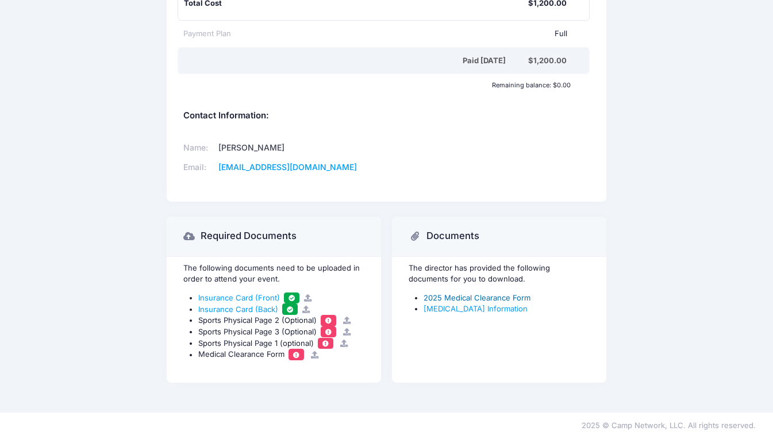
click at [506, 297] on link "2025 Medical Clearance Form" at bounding box center [477, 297] width 107 height 9
click at [446, 305] on link "Concussion Information" at bounding box center [476, 308] width 104 height 9
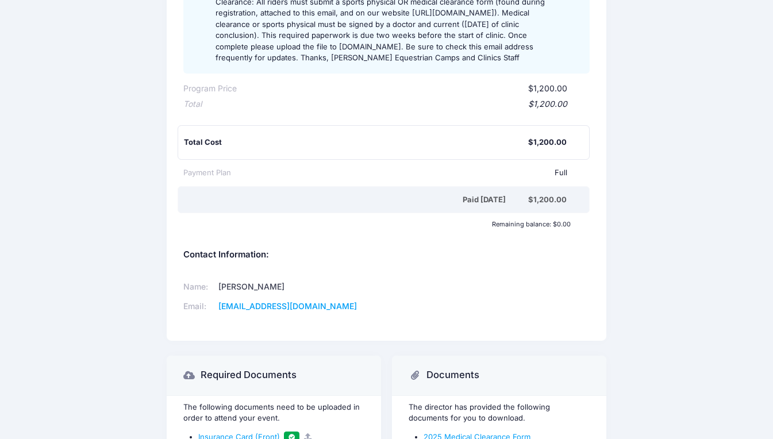
scroll to position [270, 0]
